Goal: Complete application form: Complete application form

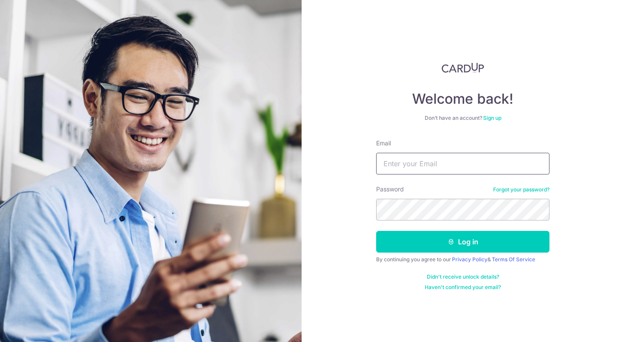
click at [441, 168] on input "Email" at bounding box center [462, 164] width 173 height 22
click at [430, 159] on input "Email" at bounding box center [462, 164] width 173 height 22
click at [462, 128] on div "Welcome back! Don’t have an account? Sign up Email Password Forgot your passwor…" at bounding box center [462, 176] width 173 height 228
click at [495, 117] on link "Sign up" at bounding box center [492, 117] width 18 height 7
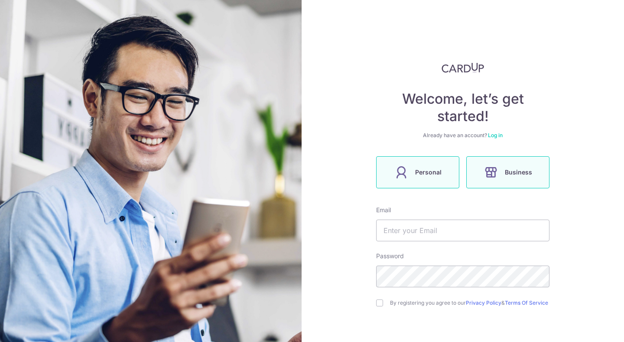
click at [511, 170] on span "Business" at bounding box center [518, 172] width 27 height 10
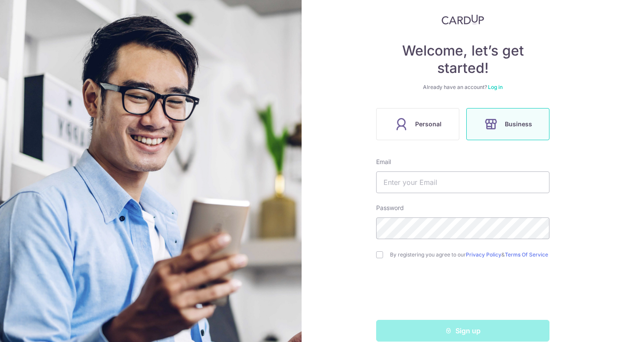
scroll to position [49, 0]
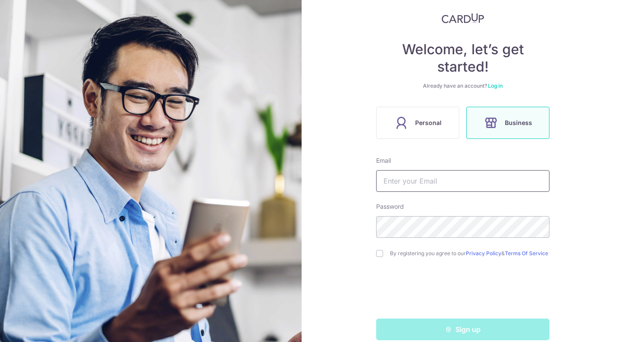
click at [417, 180] on input "text" at bounding box center [462, 181] width 173 height 22
type input "kara@thewyldshop.com"
click at [380, 255] on input "checkbox" at bounding box center [379, 253] width 7 height 7
checkbox input "true"
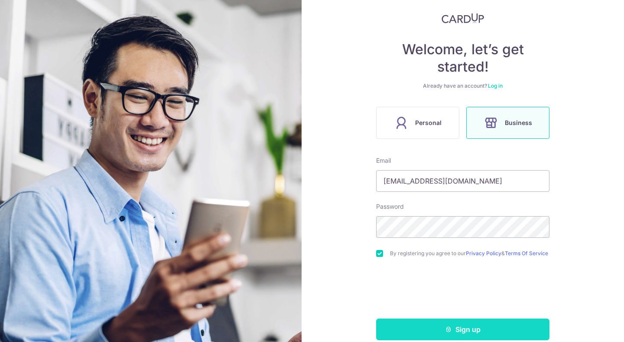
click at [439, 329] on button "Sign up" at bounding box center [462, 329] width 173 height 22
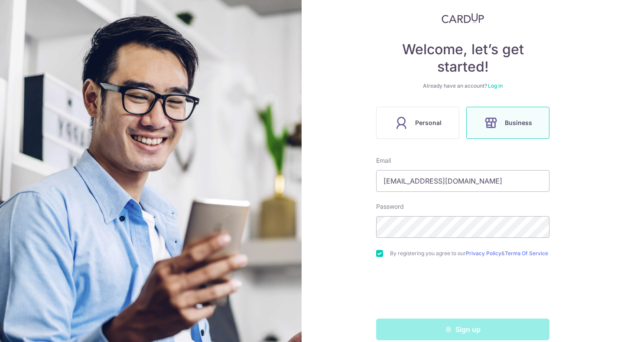
scroll to position [65, 0]
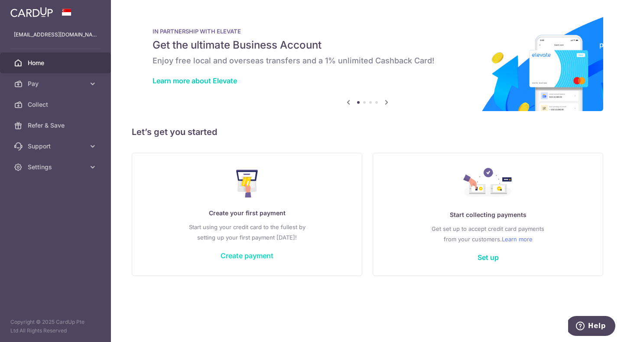
click at [240, 252] on link "Create payment" at bounding box center [247, 255] width 53 height 9
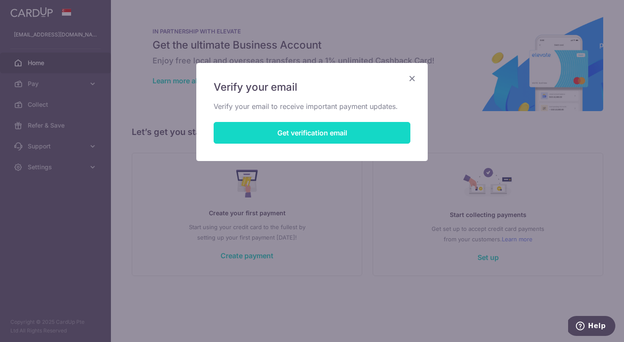
click at [314, 129] on button "Get verification email" at bounding box center [312, 133] width 197 height 22
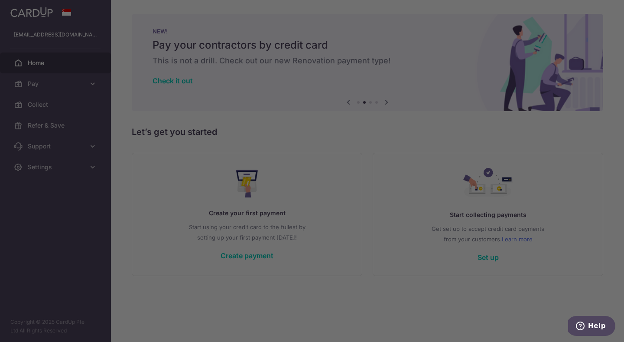
click at [433, 182] on div at bounding box center [315, 172] width 630 height 345
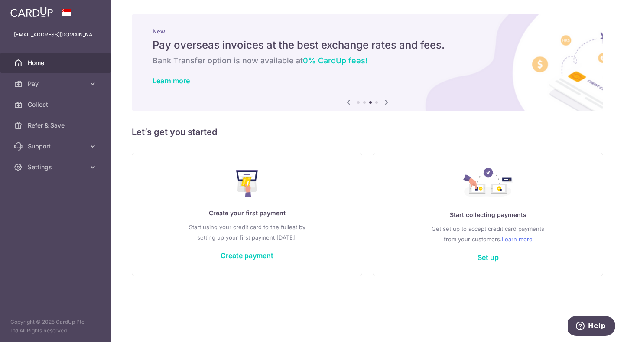
click at [256, 249] on div "Create your first payment Start using your credit card to the fullest by settin…" at bounding box center [247, 214] width 209 height 103
click at [257, 256] on link "Create payment" at bounding box center [247, 255] width 53 height 9
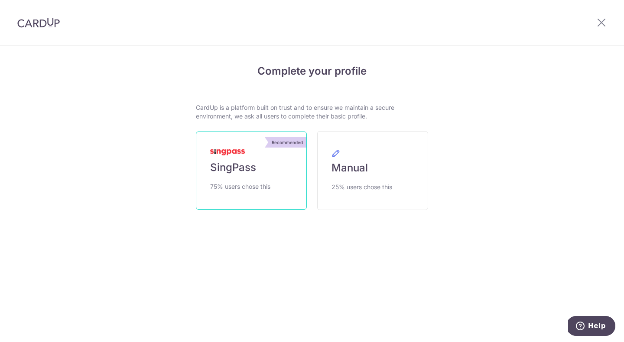
click at [238, 181] on span "75% users chose this" at bounding box center [240, 186] width 60 height 10
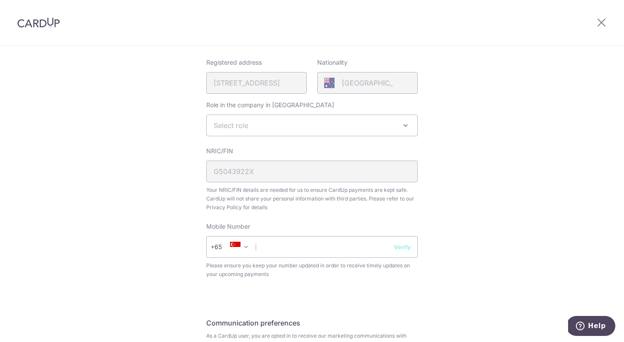
scroll to position [300, 0]
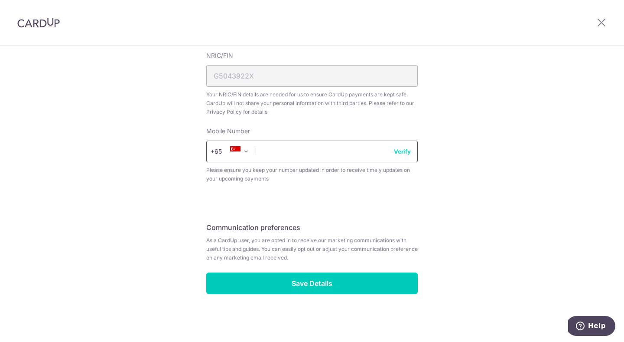
click at [290, 155] on input "text" at bounding box center [312, 151] width 212 height 22
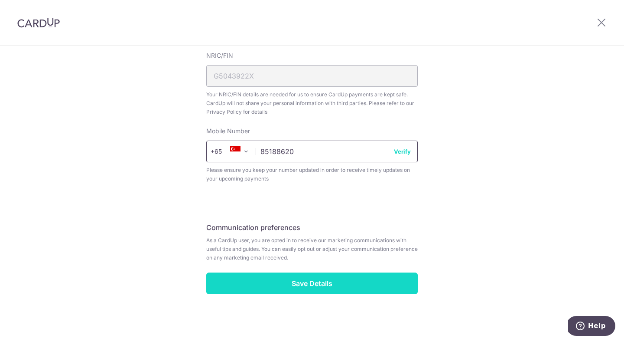
type input "85188620"
click at [334, 291] on input "Save Details" at bounding box center [312, 283] width 212 height 22
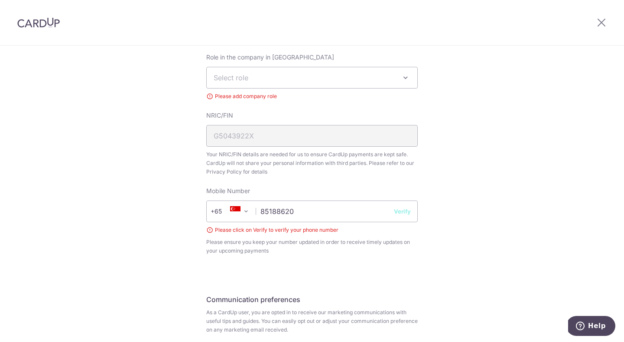
click at [277, 69] on span "Select role" at bounding box center [312, 77] width 211 height 21
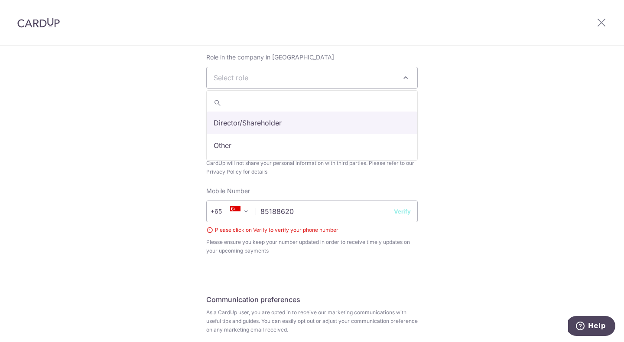
select select "director"
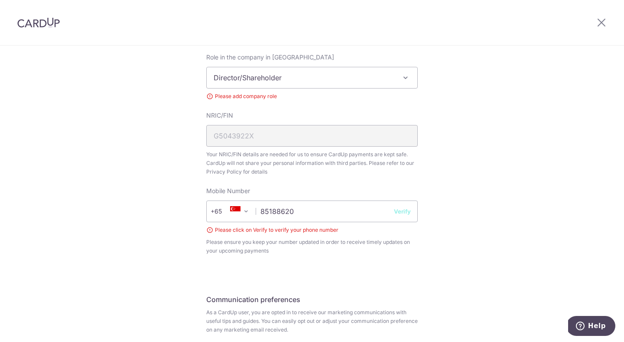
scroll to position [325, 0]
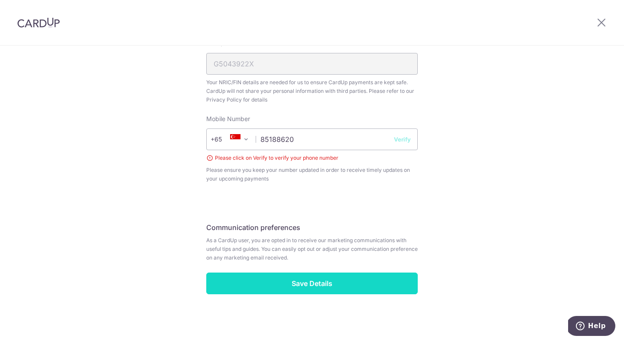
click at [331, 286] on input "Save Details" at bounding box center [312, 283] width 212 height 22
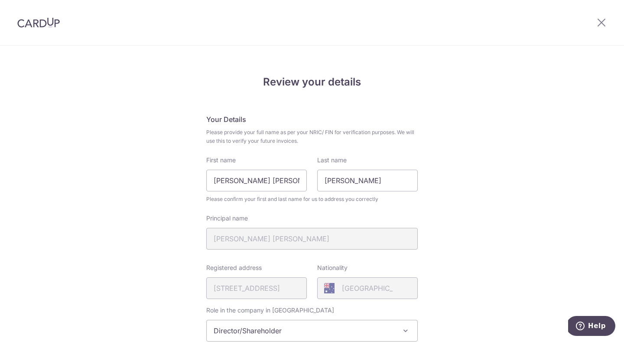
scroll to position [313, 0]
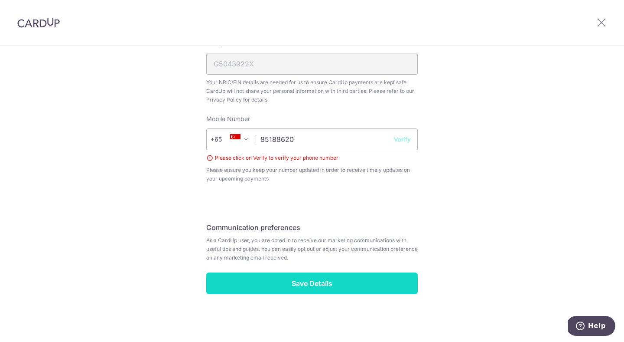
click at [346, 280] on input "Save Details" at bounding box center [312, 283] width 212 height 22
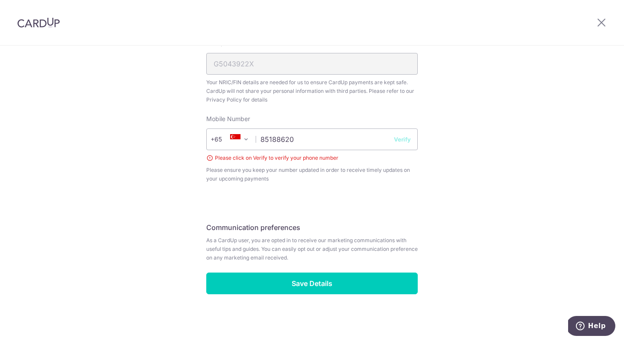
click at [406, 138] on button "Verify" at bounding box center [402, 139] width 17 height 9
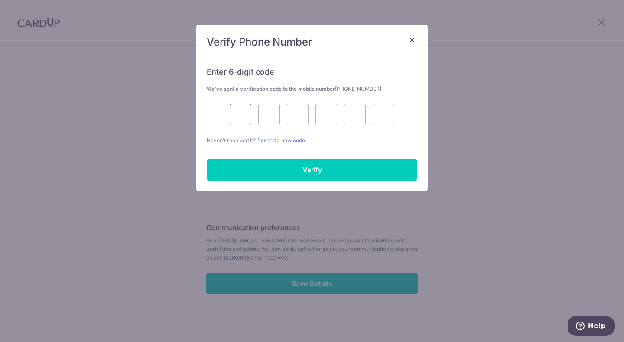
click at [235, 118] on input "text" at bounding box center [241, 115] width 22 height 22
type input "1"
type input "7"
type input "9"
type input "0"
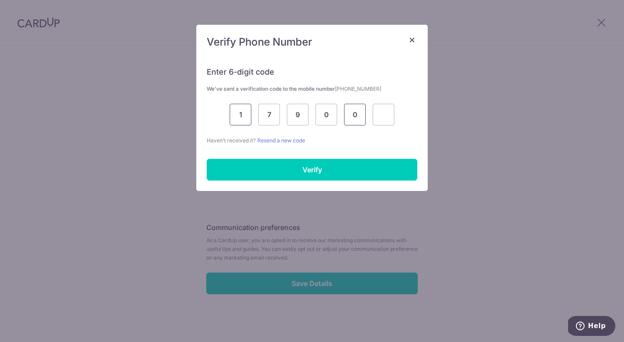
type input "0"
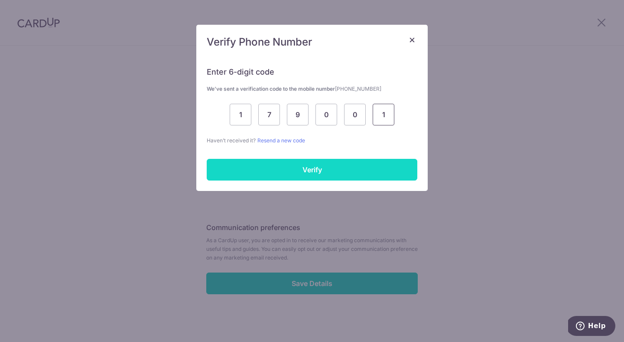
type input "1"
click at [282, 178] on input "Verify" at bounding box center [312, 170] width 211 height 22
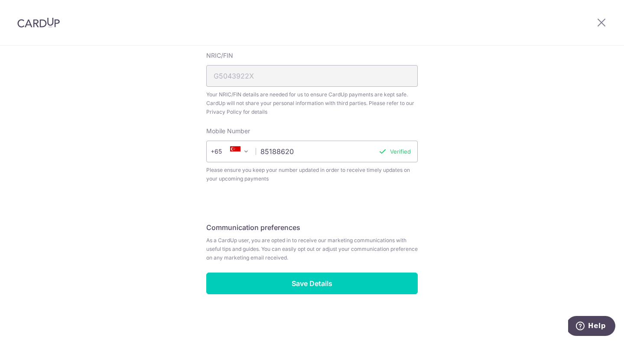
scroll to position [300, 0]
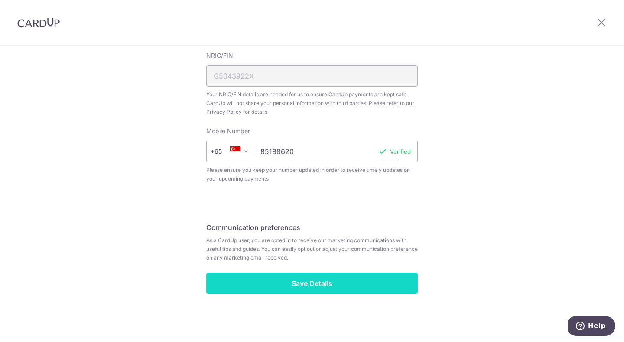
click at [315, 279] on input "Save Details" at bounding box center [312, 283] width 212 height 22
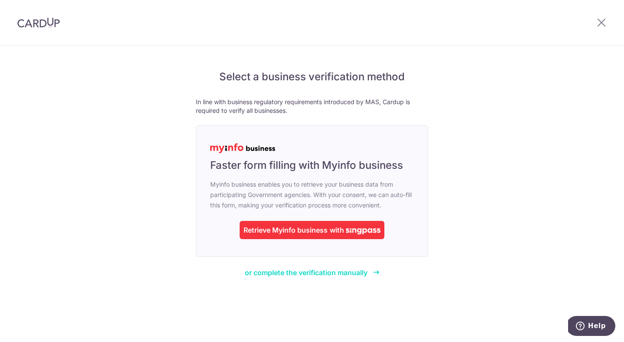
click at [320, 267] on link "or complete the verification manually" at bounding box center [312, 272] width 135 height 10
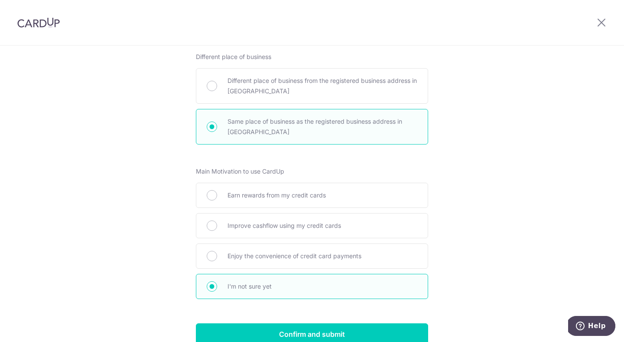
scroll to position [407, 0]
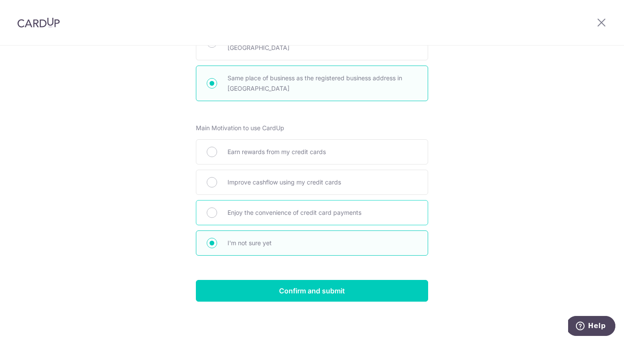
click at [373, 218] on div "Enjoy the convenience of credit card payments" at bounding box center [312, 212] width 232 height 25
click at [212, 211] on input "Enjoy the convenience of credit card payments" at bounding box center [212, 212] width 10 height 10
radio input "true"
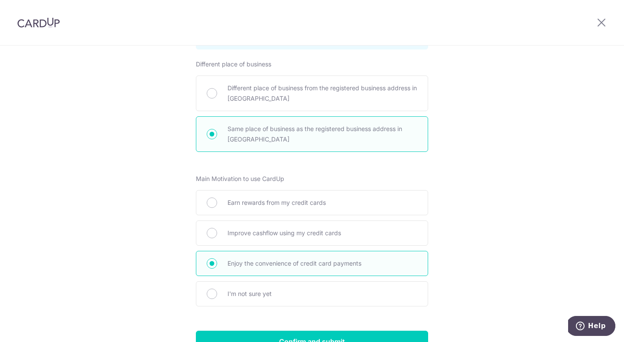
scroll to position [300, 0]
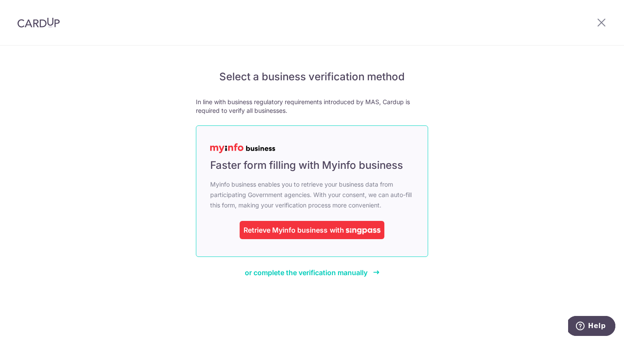
click at [286, 234] on div "Retrieve Myinfo business" at bounding box center [286, 230] width 84 height 10
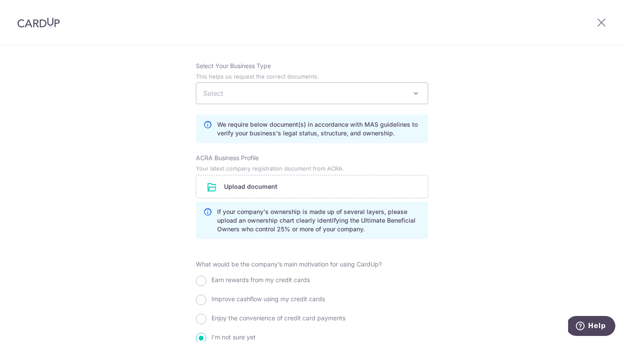
scroll to position [591, 0]
click at [289, 179] on input "file" at bounding box center [311, 187] width 231 height 23
click at [408, 95] on span "Select" at bounding box center [311, 93] width 231 height 21
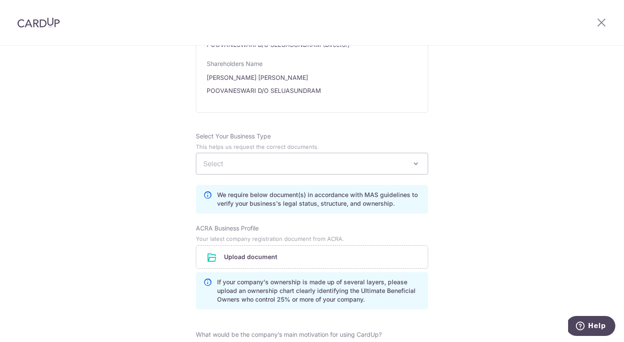
scroll to position [534, 0]
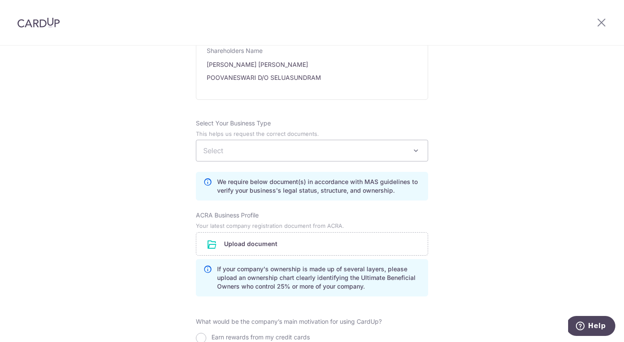
click at [251, 145] on span "Select" at bounding box center [311, 150] width 231 height 21
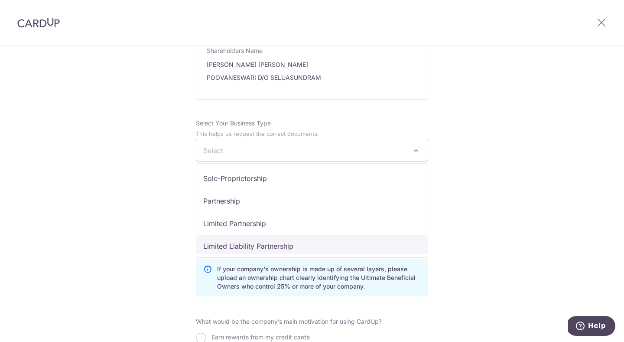
select select "Limited Liability Partnership"
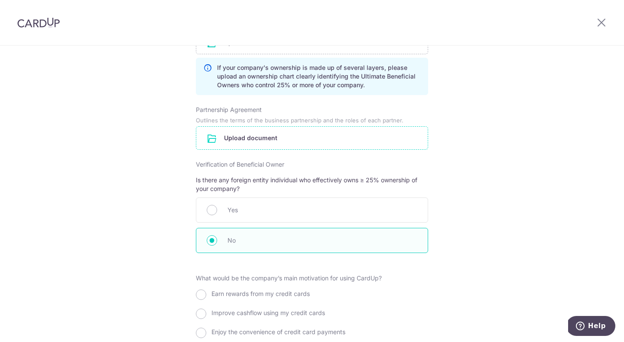
scroll to position [736, 0]
click at [212, 212] on input "radio" at bounding box center [212, 209] width 10 height 10
radio input "true"
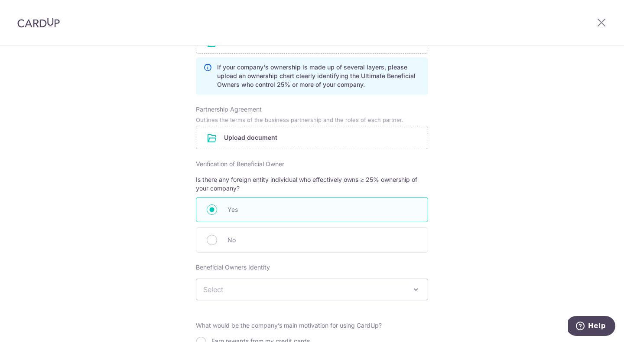
scroll to position [815, 0]
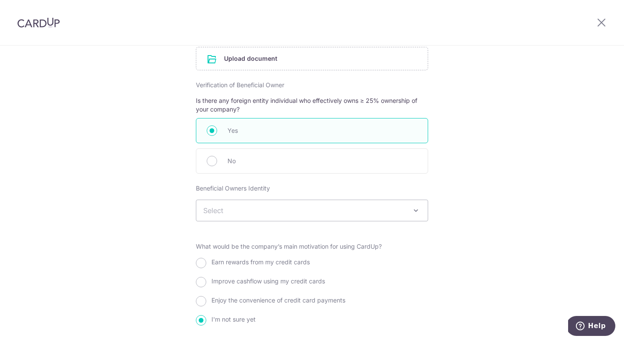
click at [345, 201] on span "Select" at bounding box center [311, 210] width 231 height 21
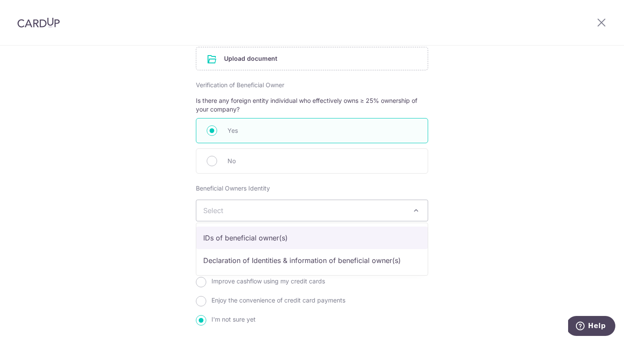
select select "IDs of beneficial owner(s)"
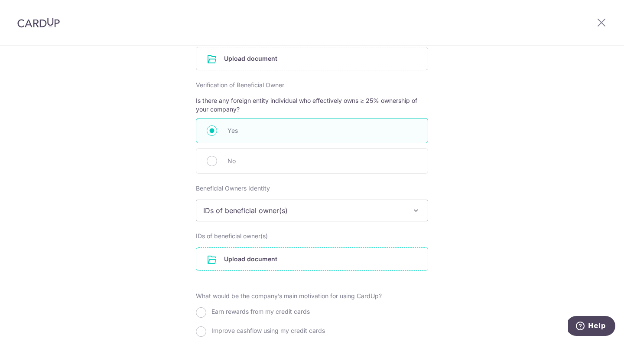
click at [326, 258] on input "file" at bounding box center [311, 258] width 231 height 23
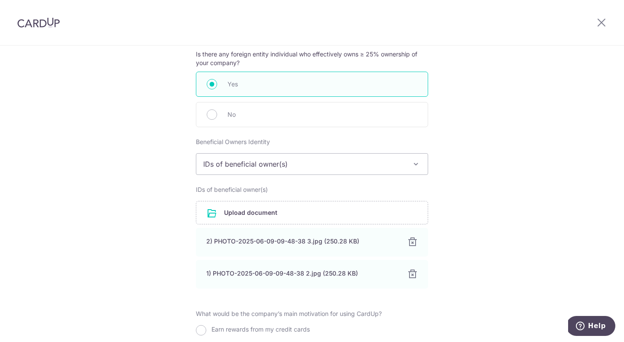
scroll to position [1009, 0]
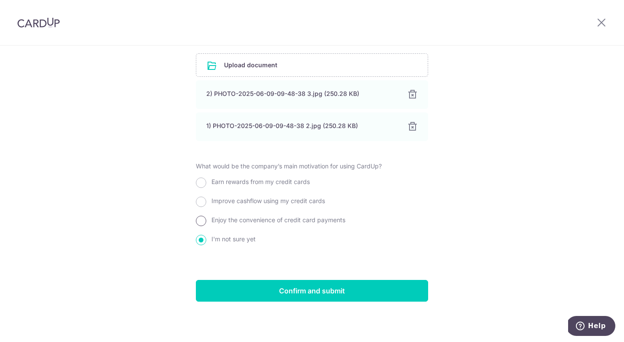
click at [202, 221] on input "Enjoy the convenience of credit card payments" at bounding box center [201, 220] width 10 height 10
radio input "true"
click at [203, 200] on input "Improve cashflow using my credit cards" at bounding box center [201, 201] width 10 height 10
radio input "true"
click at [200, 223] on input "Enjoy the convenience of credit card payments" at bounding box center [201, 220] width 10 height 10
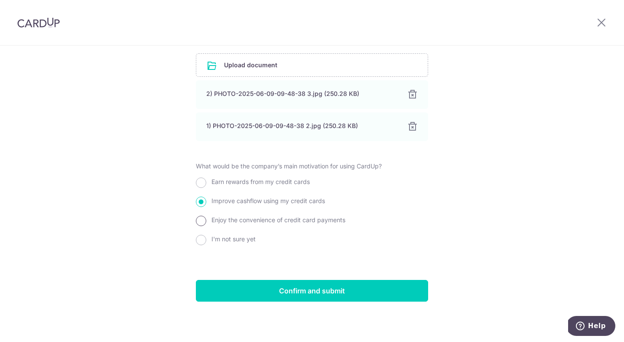
radio input "true"
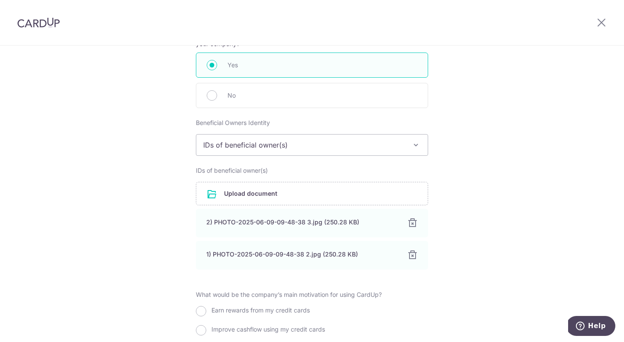
scroll to position [882, 0]
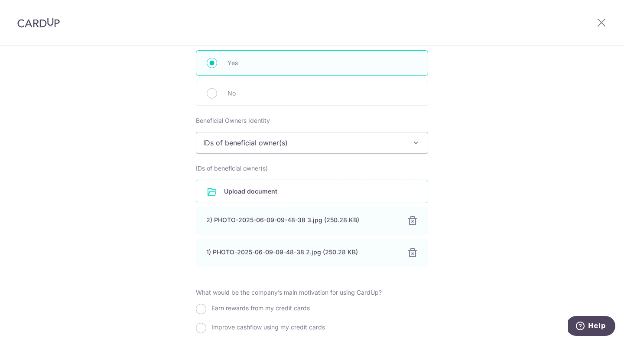
click at [290, 192] on input "file" at bounding box center [311, 191] width 231 height 23
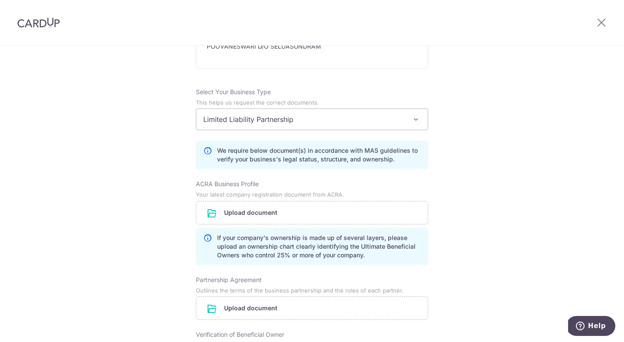
scroll to position [554, 0]
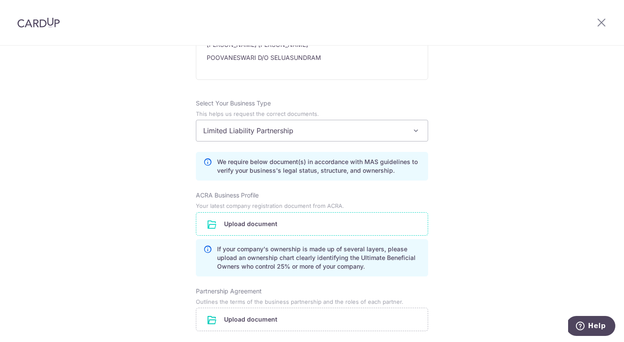
click at [266, 221] on input "file" at bounding box center [311, 223] width 231 height 23
click at [276, 222] on input "file" at bounding box center [311, 223] width 231 height 23
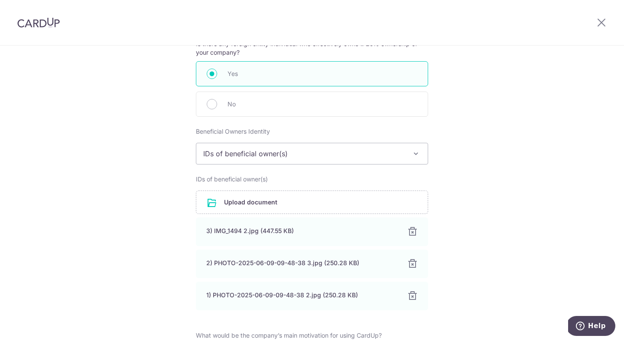
scroll to position [1073, 0]
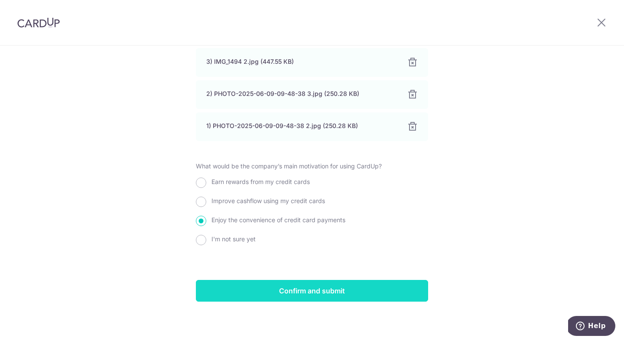
click at [397, 280] on input "Confirm and submit" at bounding box center [312, 291] width 232 height 22
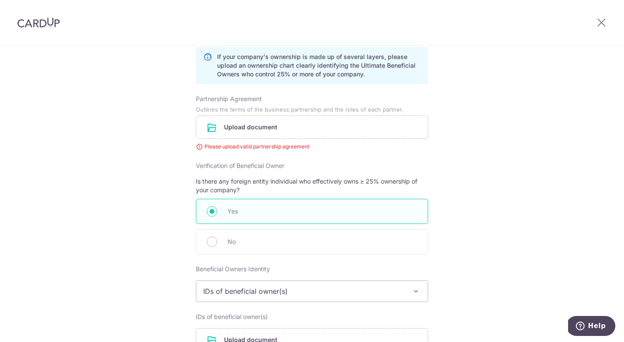
scroll to position [814, 0]
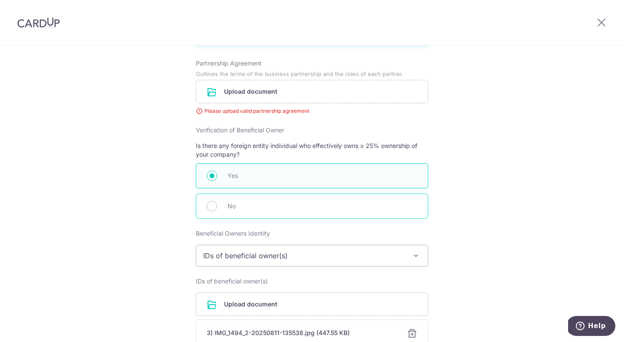
click at [306, 215] on div "No" at bounding box center [312, 205] width 232 height 25
radio input "false"
radio input "true"
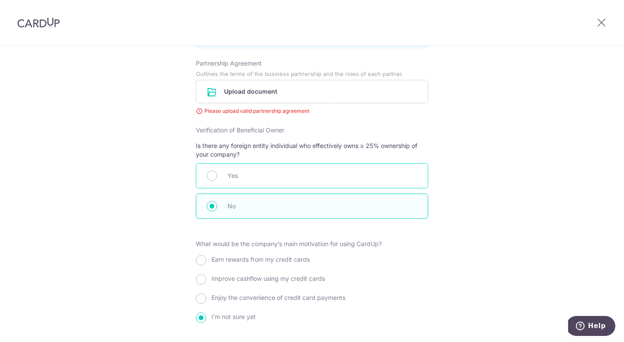
click at [247, 173] on span "Yes" at bounding box center [323, 175] width 190 height 10
radio input "true"
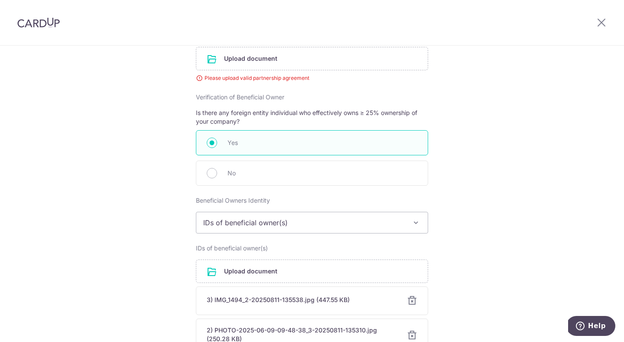
scroll to position [804, 0]
